Goal: Navigation & Orientation: Find specific page/section

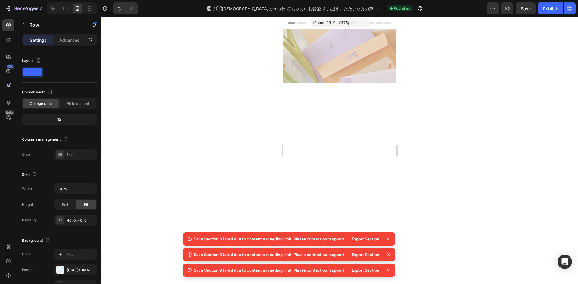
scroll to position [283, 0]
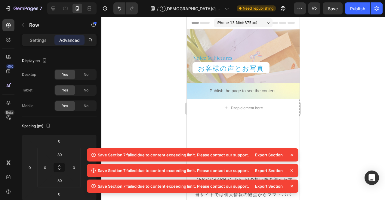
click at [293, 156] on icon at bounding box center [292, 155] width 6 height 6
click at [293, 154] on icon at bounding box center [292, 155] width 2 height 2
click at [55, 9] on icon at bounding box center [53, 9] width 4 height 4
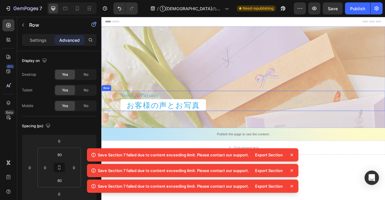
scroll to position [60, 0]
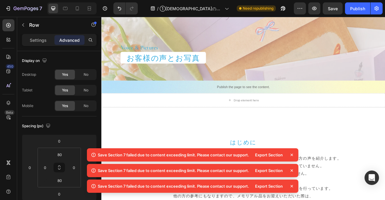
click at [290, 153] on icon at bounding box center [292, 155] width 6 height 6
click at [291, 154] on icon at bounding box center [292, 155] width 2 height 2
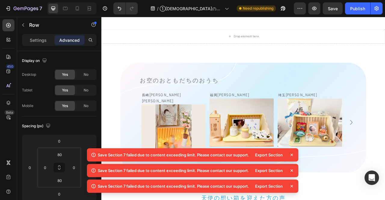
scroll to position [301, 0]
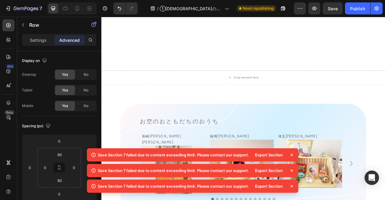
click at [115, 116] on div "お空のおともだちのおうち Heading 長崎県　澪桜ちゃん Text Block Image Row 福岡県　凛華ちゃん Text Block Image …" at bounding box center [281, 197] width 361 height 189
click at [90, 9] on icon at bounding box center [89, 8] width 6 height 6
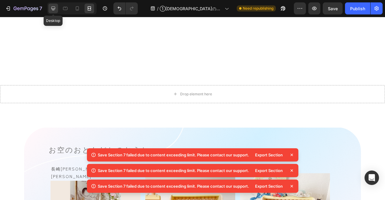
click at [52, 7] on icon at bounding box center [53, 8] width 6 height 6
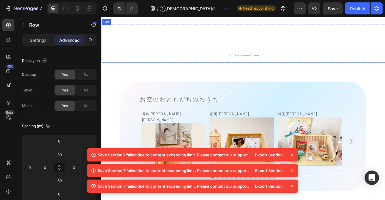
scroll to position [331, 0]
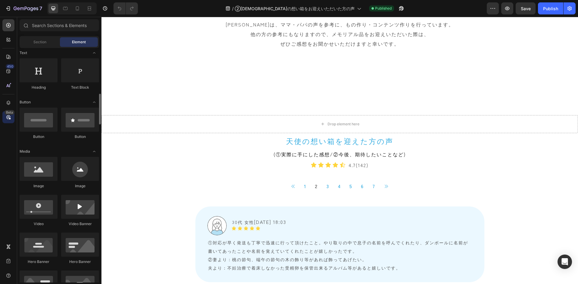
scroll to position [120, 0]
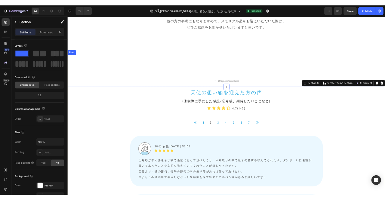
scroll to position [271, 0]
